Goal: Communication & Community: Share content

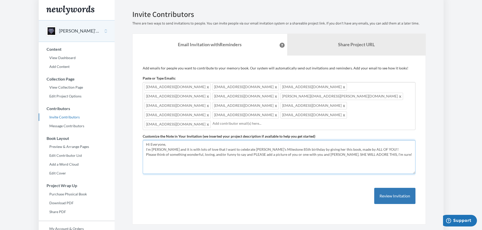
click at [219, 140] on textarea "Hi Everyone, I'm Joan Aronson and it is with lots of love that I want to celebr…" at bounding box center [279, 157] width 273 height 34
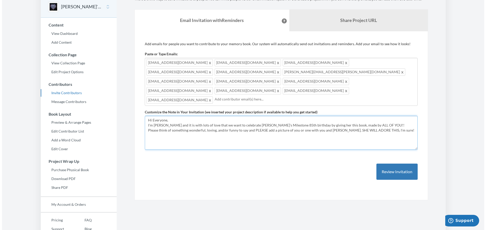
scroll to position [42, 0]
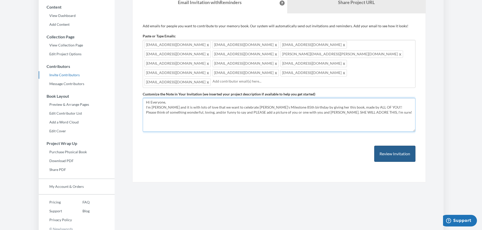
type textarea "Hi Everyone, I'm [PERSON_NAME] and it is with lots of love that we want to cele…"
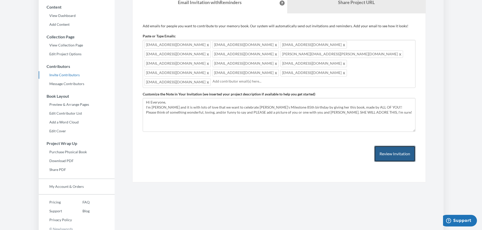
click at [402, 146] on button "Review Invitation" at bounding box center [394, 154] width 41 height 16
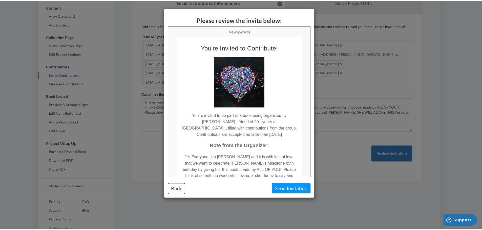
scroll to position [0, 0]
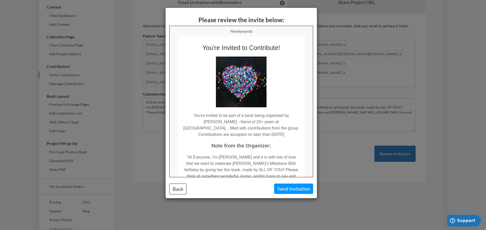
click at [353, 182] on div "Please review the invite below: Back Send Invitation" at bounding box center [243, 115] width 486 height 230
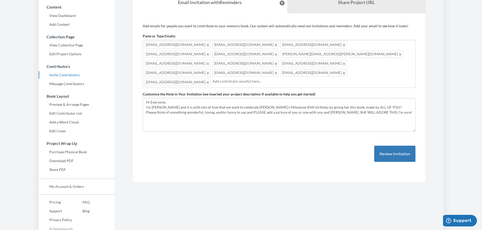
click at [269, 136] on div "Add emails for people you want to contribute to your memory book. Our system wi…" at bounding box center [279, 98] width 273 height 149
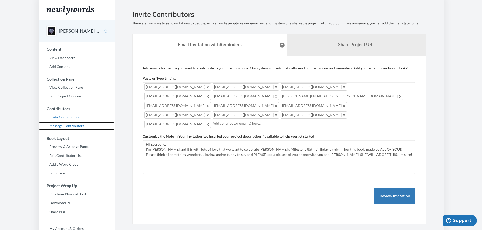
click at [80, 126] on link "Message Contributors" at bounding box center [77, 126] width 76 height 8
